Goal: Use online tool/utility

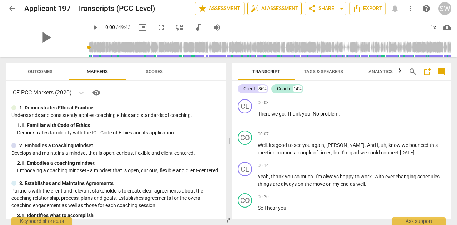
click at [270, 8] on span "auto_fix_high AI Assessment" at bounding box center [275, 8] width 48 height 9
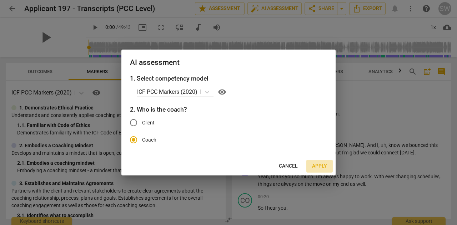
click at [317, 165] on span "Apply" at bounding box center [319, 166] width 15 height 7
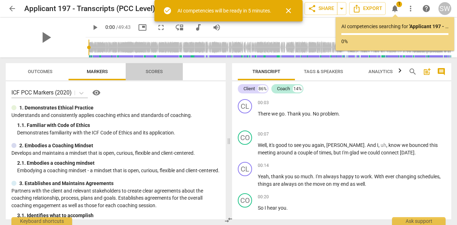
click at [156, 71] on span "Scores" at bounding box center [154, 71] width 17 height 5
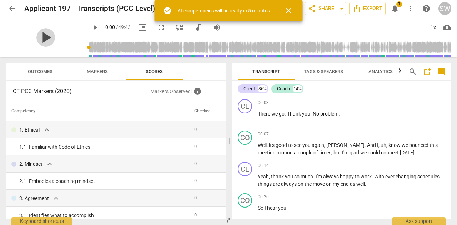
click at [55, 36] on span "play_arrow" at bounding box center [45, 37] width 19 height 19
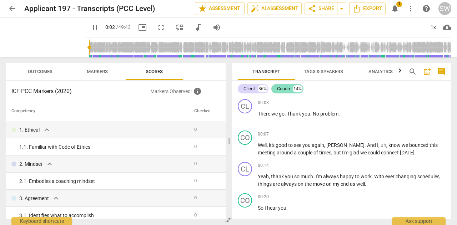
click at [286, 88] on div "Coach" at bounding box center [283, 88] width 13 height 7
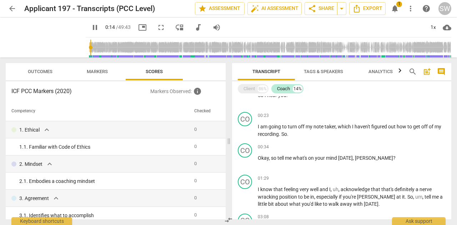
scroll to position [65, 0]
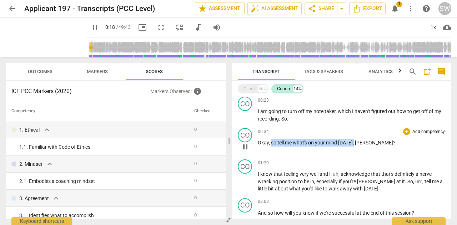
drag, startPoint x: 271, startPoint y: 143, endPoint x: 352, endPoint y: 142, distance: 80.7
click at [352, 142] on p "Okay , so tell me what's on your mind [DATE] , [PERSON_NAME] ?" at bounding box center [352, 143] width 188 height 8
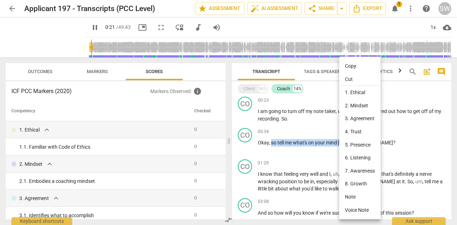
click at [351, 66] on li "Copy" at bounding box center [359, 66] width 41 height 13
copy p "so tell me what's on your mind [DATE] ,"
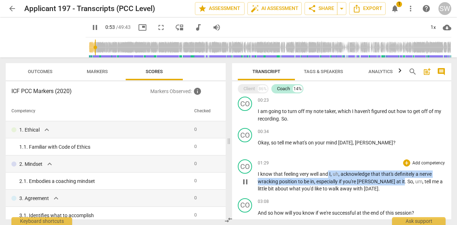
drag, startPoint x: 329, startPoint y: 173, endPoint x: 380, endPoint y: 180, distance: 51.6
click at [380, 180] on p "I know that feeling very well and I , uh , acknowledge that that's definitely a…" at bounding box center [352, 182] width 188 height 22
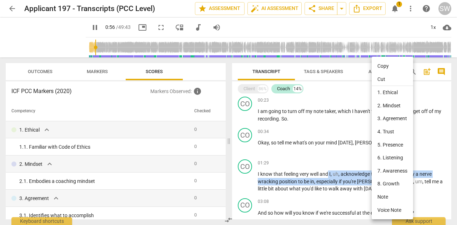
click at [382, 66] on li "Copy" at bounding box center [392, 66] width 41 height 13
copy p "I , uh , acknowledge that that's definitely a nerve wracking position to be in …"
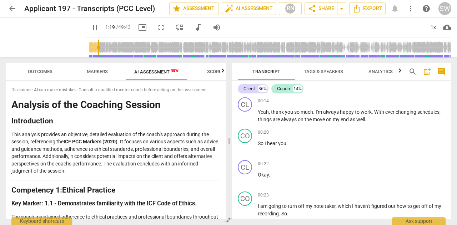
scroll to position [289, 0]
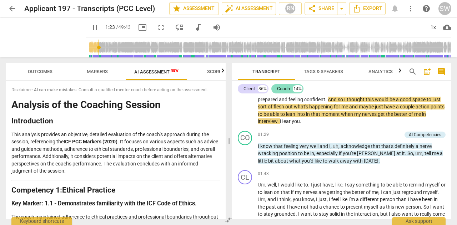
click at [284, 89] on div "Coach" at bounding box center [283, 88] width 13 height 7
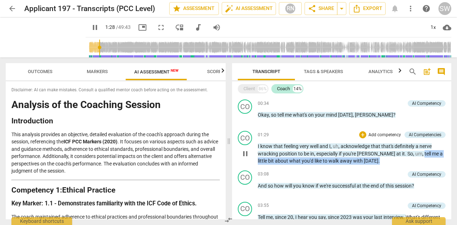
drag, startPoint x: 400, startPoint y: 153, endPoint x: 364, endPoint y: 164, distance: 37.2
click at [364, 164] on p "I know that feeling very well and I , uh , acknowledge that that's definitely a…" at bounding box center [352, 154] width 188 height 22
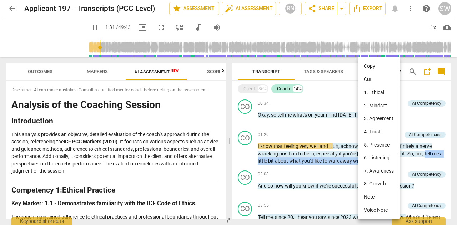
click at [374, 66] on li "Copy" at bounding box center [378, 66] width 41 height 13
copy p "tell me a little bit about what you'd like to walk away with [DATE] ."
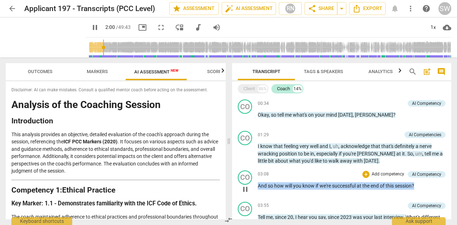
drag, startPoint x: 258, startPoint y: 185, endPoint x: 425, endPoint y: 180, distance: 166.9
click at [425, 180] on div "03:08 + Add competency AI Competency keyboard_arrow_right And so how will you k…" at bounding box center [352, 184] width 188 height 26
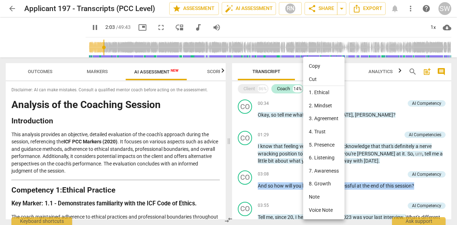
click at [320, 64] on li "Copy" at bounding box center [323, 66] width 41 height 13
copy p "And so how will you know if we're successful at the end of this session ?"
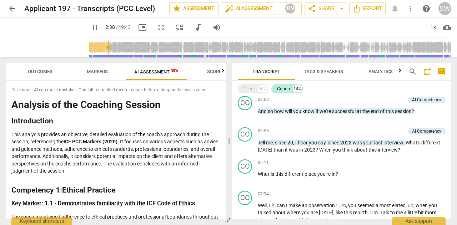
scroll to position [173, 0]
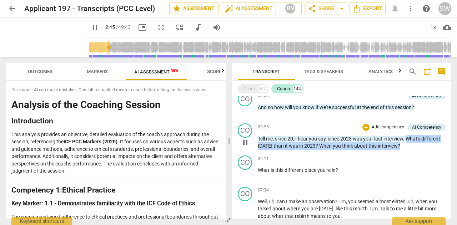
drag, startPoint x: 408, startPoint y: 139, endPoint x: 408, endPoint y: 145, distance: 6.8
click at [408, 145] on p "Tell me , since 20 , I hear you say , since [DATE] was your last interview . Wh…" at bounding box center [352, 142] width 188 height 15
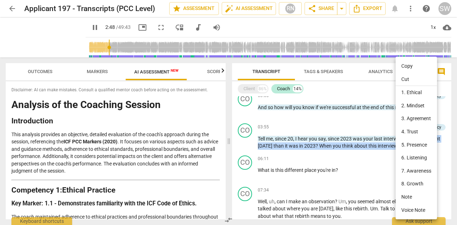
click at [401, 66] on li "Copy" at bounding box center [416, 66] width 41 height 13
copy p "What's different [DATE] than it was in [DATE] ? When you think about this inter…"
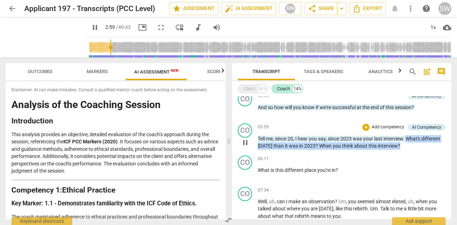
drag, startPoint x: 409, startPoint y: 139, endPoint x: 399, endPoint y: 144, distance: 11.2
click at [399, 144] on p "Tell me , since 20 , I hear you say , since [DATE] was your last interview . Wh…" at bounding box center [352, 142] width 188 height 15
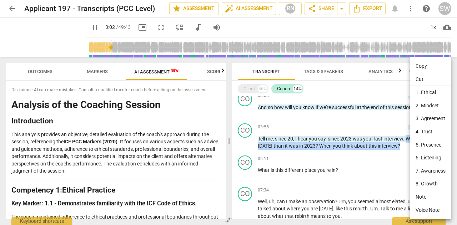
click at [420, 66] on li "Copy" at bounding box center [430, 66] width 41 height 13
copy p "What's different [DATE] than it was in [DATE] ? When you think about this inter…"
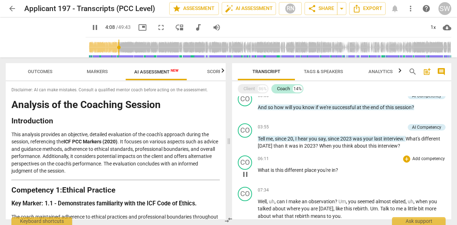
click at [258, 171] on span "What" at bounding box center [264, 171] width 13 height 6
drag, startPoint x: 258, startPoint y: 171, endPoint x: 341, endPoint y: 165, distance: 83.0
click at [341, 165] on div "06:11 + Add competency keyboard_arrow_right What is this different place you're…" at bounding box center [352, 169] width 188 height 26
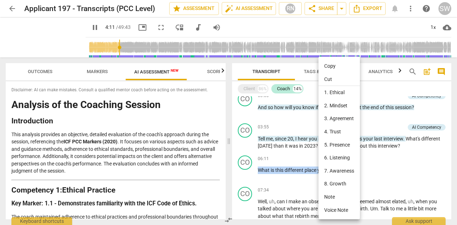
click at [336, 64] on li "Copy" at bounding box center [339, 66] width 41 height 13
copy p "What is this different place you're in ?"
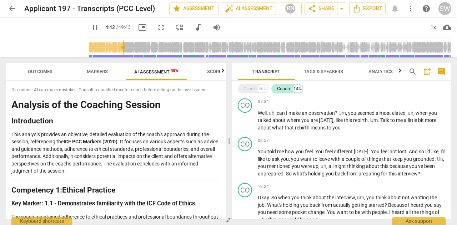
scroll to position [269, 0]
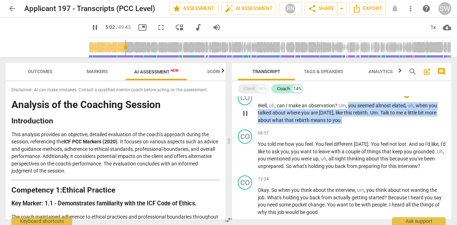
drag, startPoint x: 349, startPoint y: 105, endPoint x: 344, endPoint y: 122, distance: 17.7
click at [344, 122] on p "Well , uh , can I make an observation ? Um , you seemed almost elated , uh , wh…" at bounding box center [352, 113] width 188 height 22
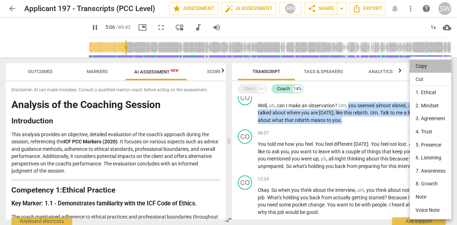
click at [426, 66] on li "Copy" at bounding box center [430, 66] width 41 height 13
copy p "you seemed almost elated , uh , when you talked about where you are [DATE] , li…"
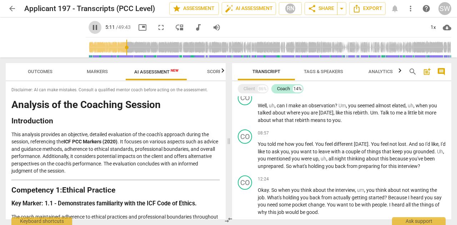
click at [99, 28] on span "pause" at bounding box center [95, 27] width 9 height 9
type input "311"
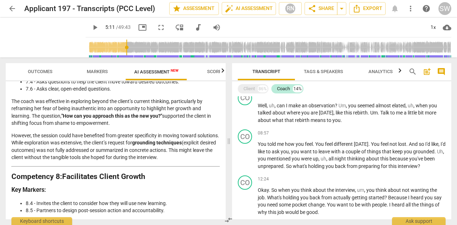
scroll to position [901, 0]
